Goal: Task Accomplishment & Management: Manage account settings

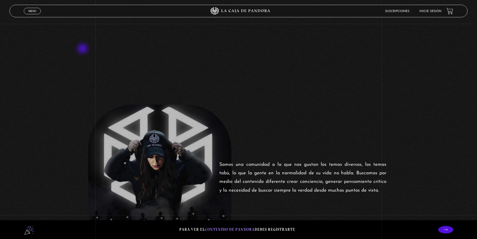
scroll to position [100, 0]
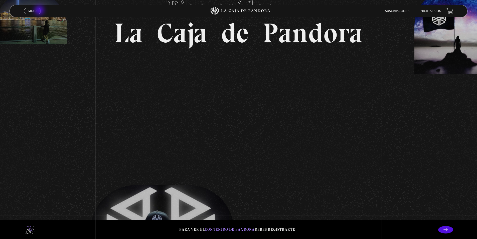
click at [40, 11] on link "Menu Cerrar" at bounding box center [32, 11] width 17 height 7
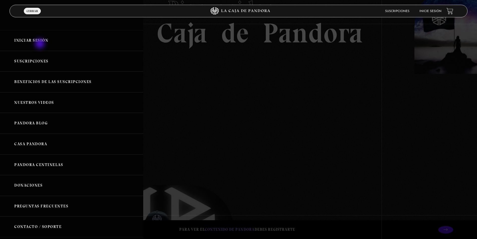
click at [40, 44] on link "Iniciar Sesión" at bounding box center [71, 40] width 143 height 21
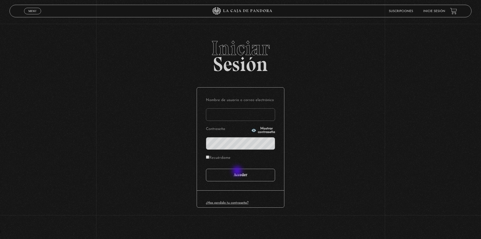
type input "CR13JORGE"
click at [238, 173] on input "Acceder" at bounding box center [240, 174] width 69 height 13
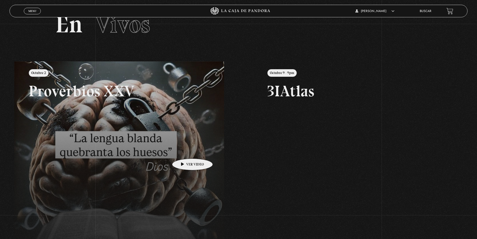
scroll to position [25, 0]
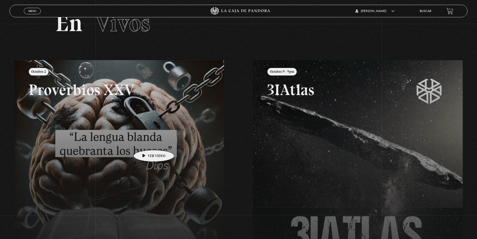
click at [146, 142] on link at bounding box center [252, 179] width 477 height 239
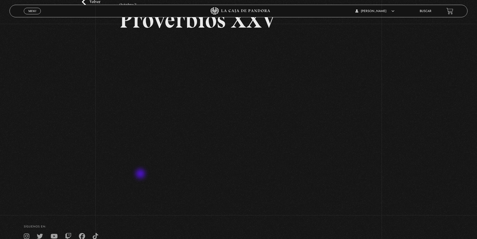
scroll to position [50, 0]
